Goal: Information Seeking & Learning: Learn about a topic

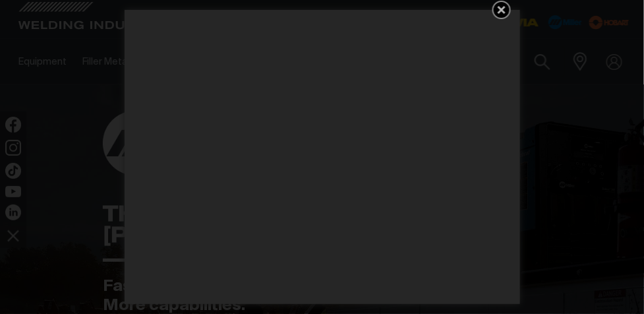
click at [498, 13] on icon "Get 5 WIA Welding Guides Free!" at bounding box center [502, 10] width 8 height 8
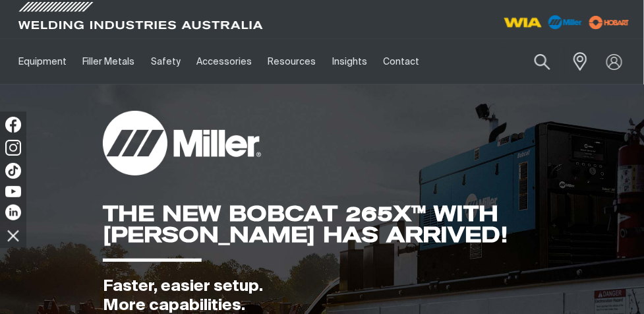
click at [525, 22] on img at bounding box center [523, 23] width 49 height 24
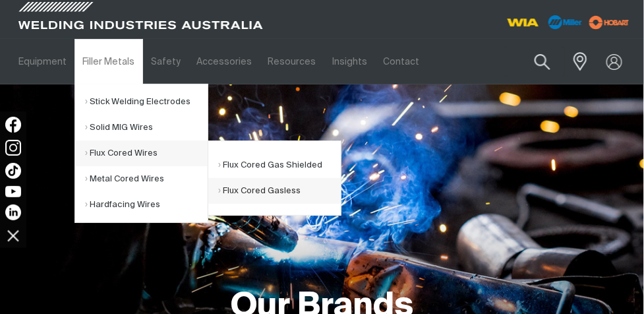
click at [258, 189] on link "Flux Cored Gasless" at bounding box center [279, 191] width 123 height 26
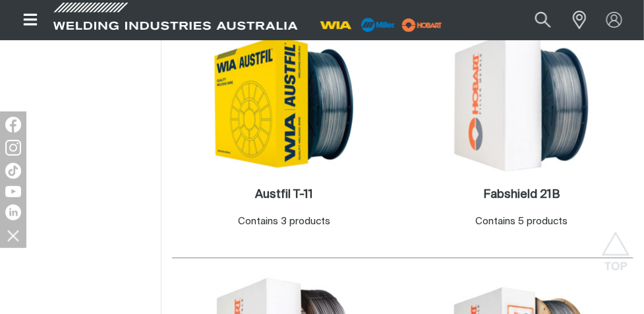
scroll to position [410, 0]
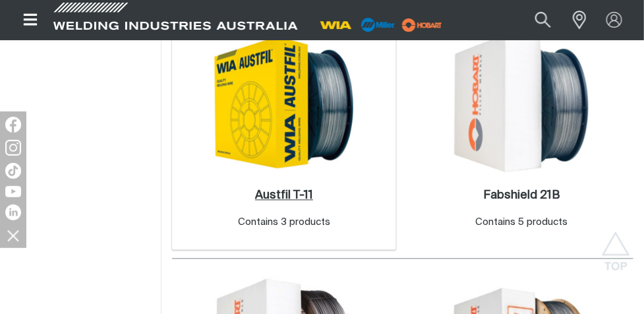
click at [270, 190] on h2 "Austfil T-11 ." at bounding box center [284, 196] width 58 height 12
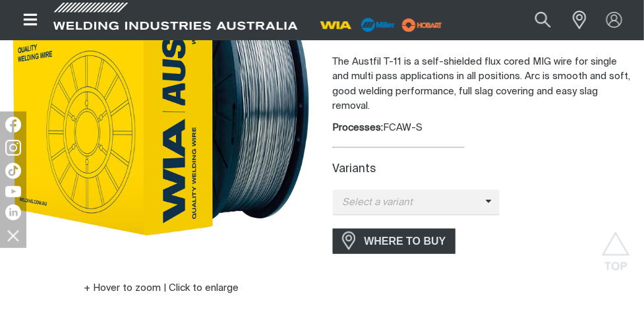
scroll to position [219, 0]
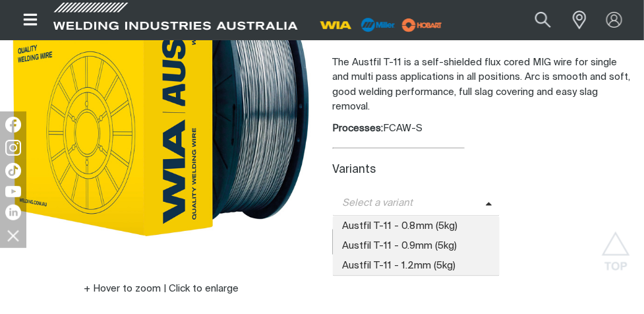
click at [486, 207] on span at bounding box center [493, 203] width 15 height 15
click at [444, 250] on span "Austfil T-11 - 0.9mm (5kg)" at bounding box center [416, 246] width 167 height 20
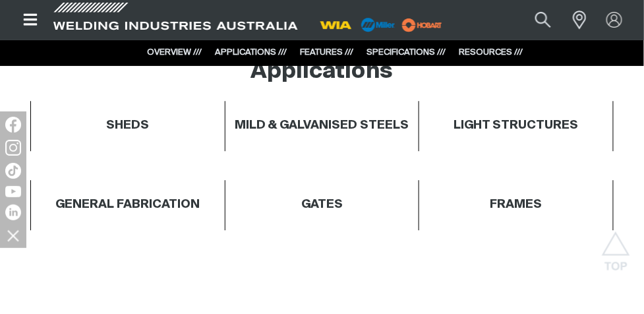
scroll to position [743, 0]
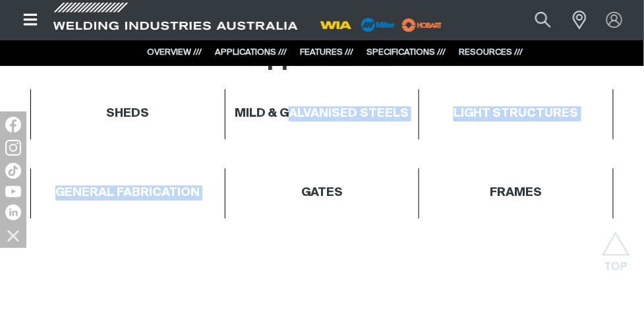
drag, startPoint x: 289, startPoint y: 219, endPoint x: 296, endPoint y: 137, distance: 82.0
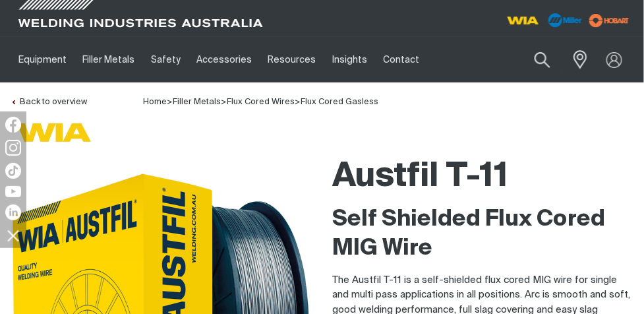
scroll to position [0, 0]
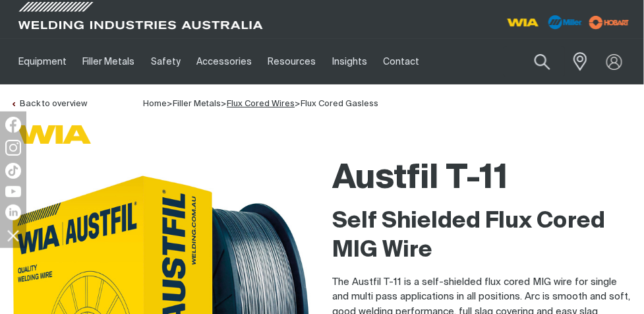
click at [274, 103] on link "Flux Cored Wires" at bounding box center [261, 104] width 68 height 9
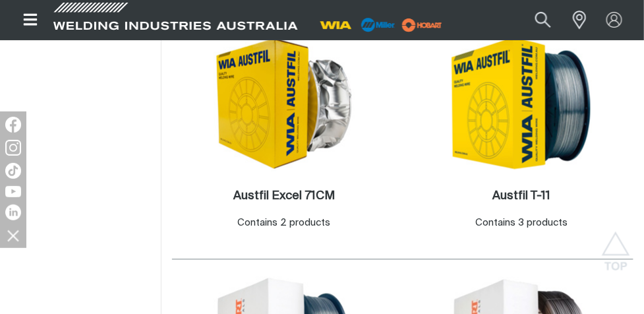
scroll to position [409, 0]
click at [297, 198] on h2 "Austfil Excel 71CM ." at bounding box center [284, 196] width 102 height 12
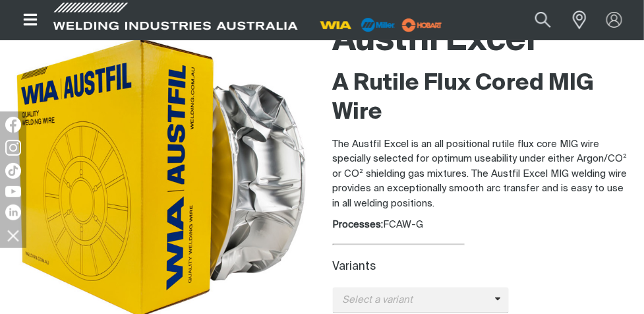
scroll to position [138, 0]
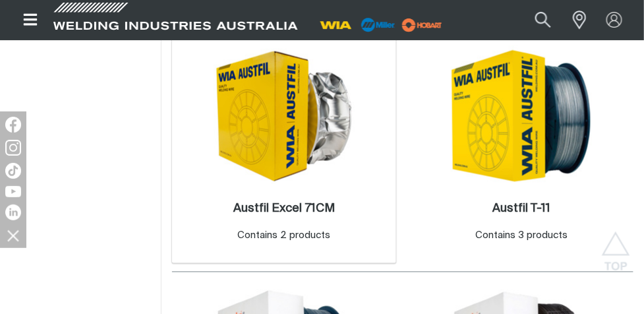
scroll to position [260, 0]
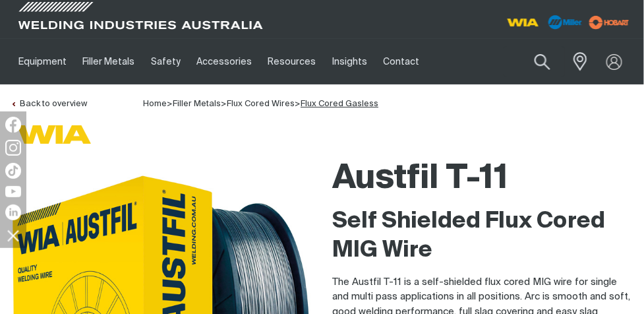
click at [333, 101] on link "Flux Cored Gasless" at bounding box center [340, 104] width 78 height 9
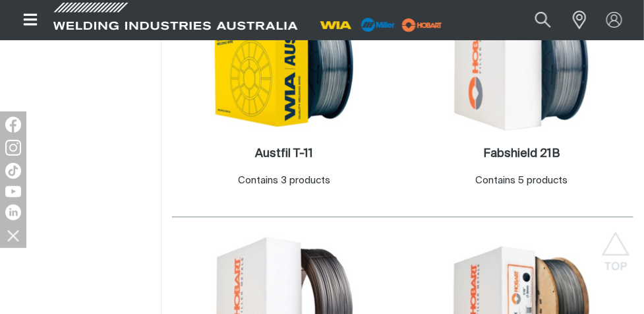
scroll to position [464, 0]
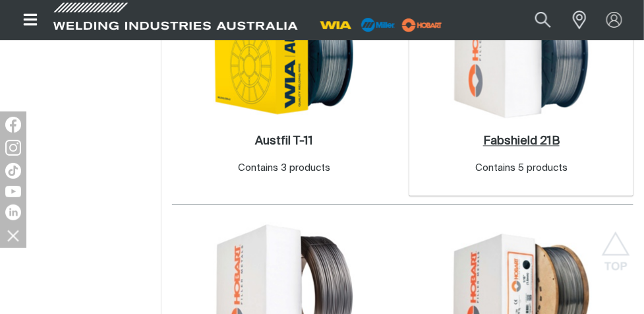
click at [528, 140] on h2 "Fabshield 21B ." at bounding box center [521, 142] width 76 height 12
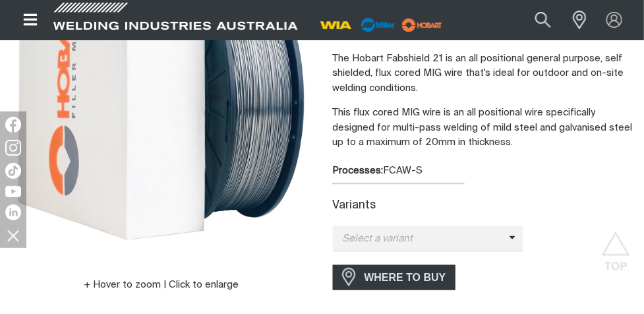
scroll to position [223, 0]
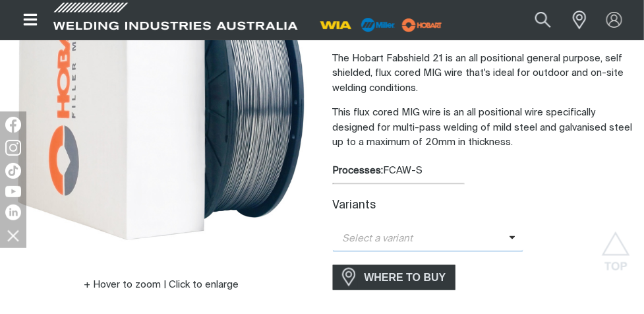
click at [509, 240] on icon at bounding box center [512, 238] width 7 height 10
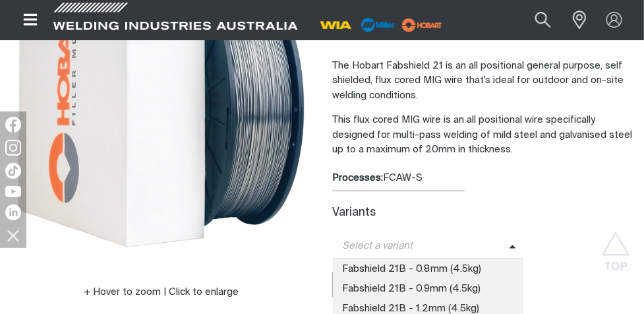
scroll to position [216, 0]
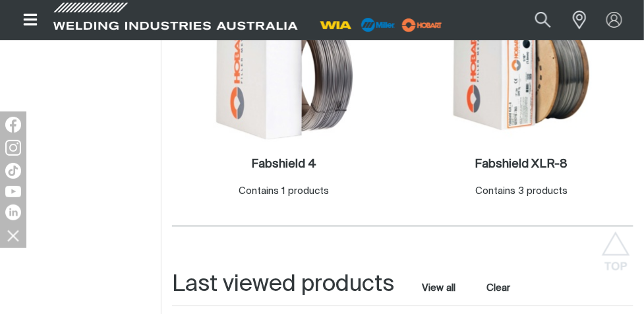
scroll to position [686, 0]
click at [298, 164] on h2 "Fabshield 4 ." at bounding box center [284, 164] width 65 height 12
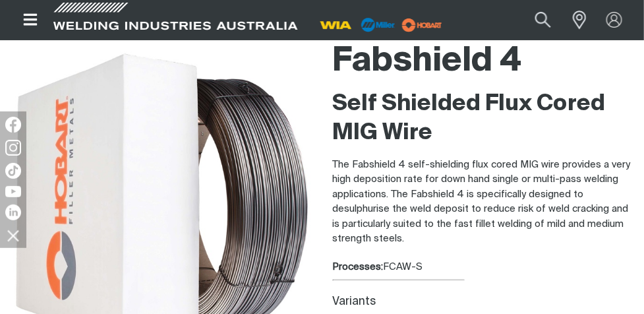
scroll to position [117, 0]
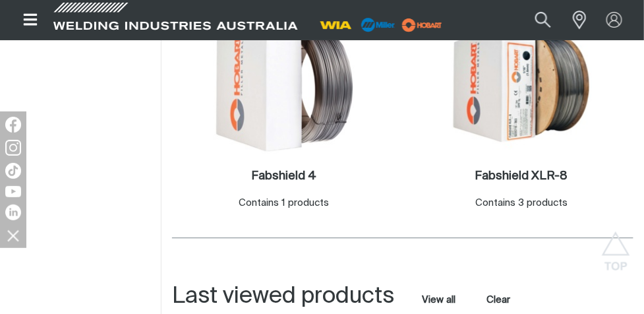
scroll to position [674, 0]
click at [532, 178] on h2 "Fabshield XLR-8 ." at bounding box center [521, 175] width 93 height 12
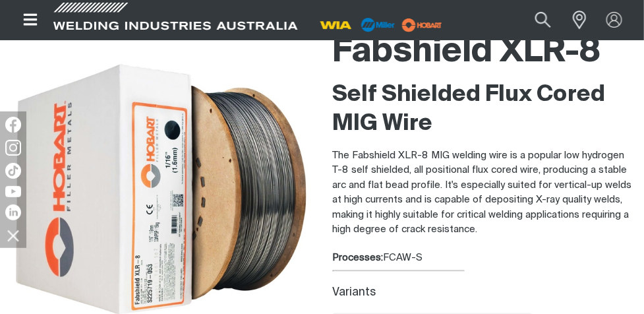
scroll to position [125, 0]
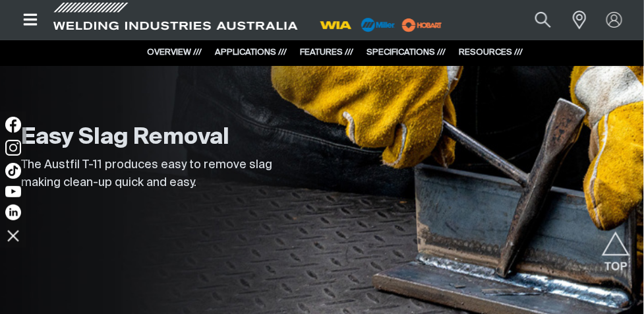
scroll to position [1033, 0]
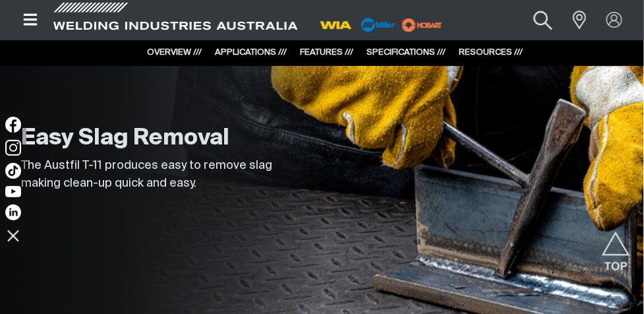
click at [537, 14] on button "Search products" at bounding box center [543, 20] width 53 height 36
click at [506, 15] on input "Search" at bounding box center [463, 20] width 203 height 28
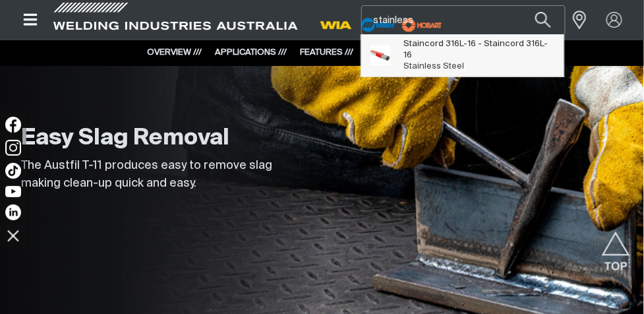
type input "stainless"
click at [500, 46] on span "Staincord 316L-16 - Staincord 316L-16" at bounding box center [478, 49] width 151 height 22
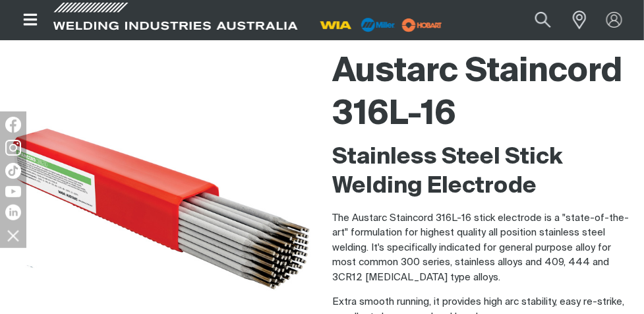
scroll to position [99, 0]
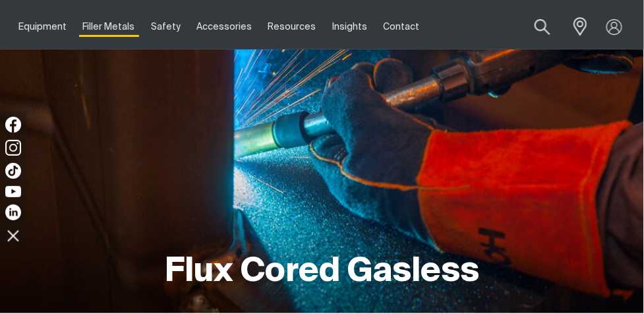
scroll to position [183, 0]
